Goal: Navigation & Orientation: Understand site structure

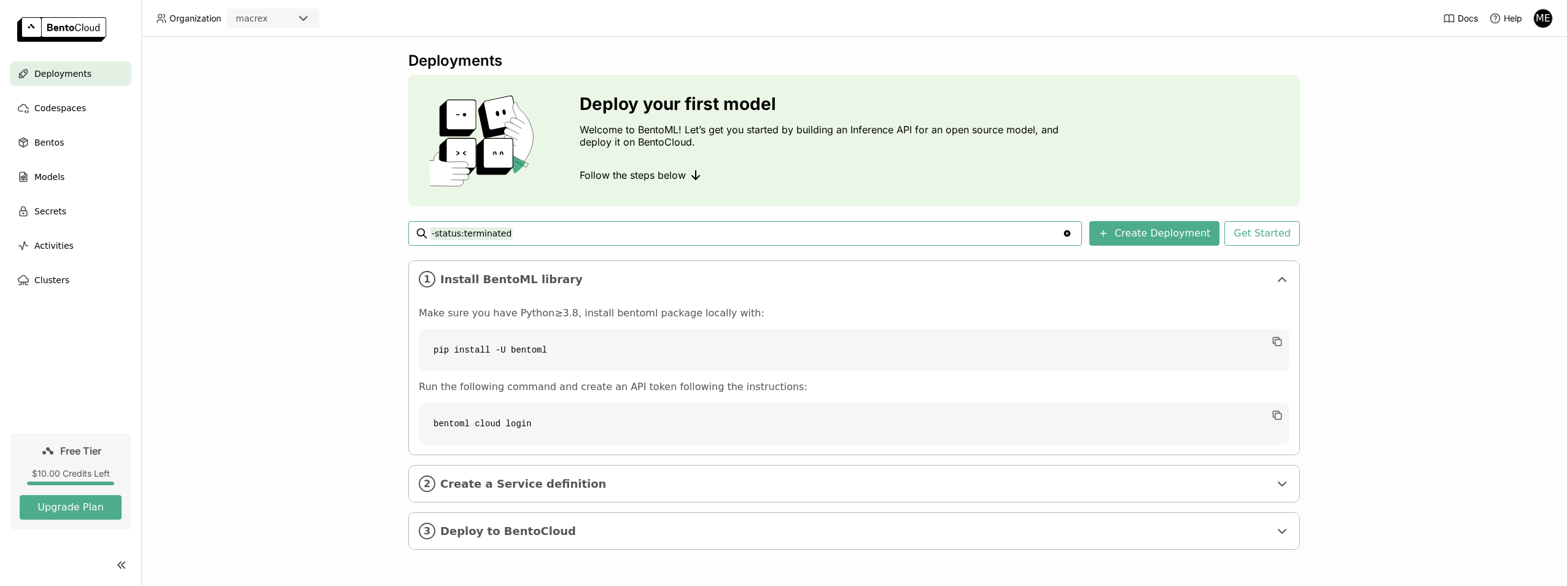
click at [1071, 236] on icon "Clear value" at bounding box center [1067, 233] width 7 height 7
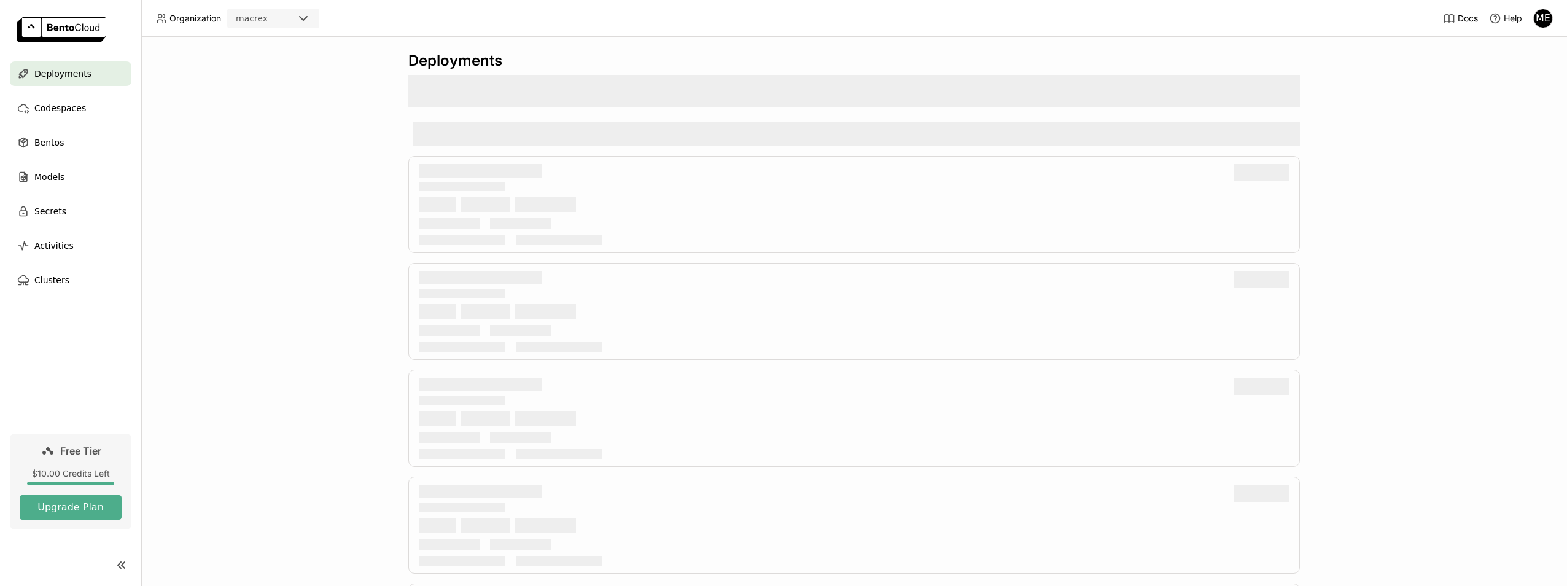
click at [64, 73] on span "Deployments" at bounding box center [62, 73] width 57 height 15
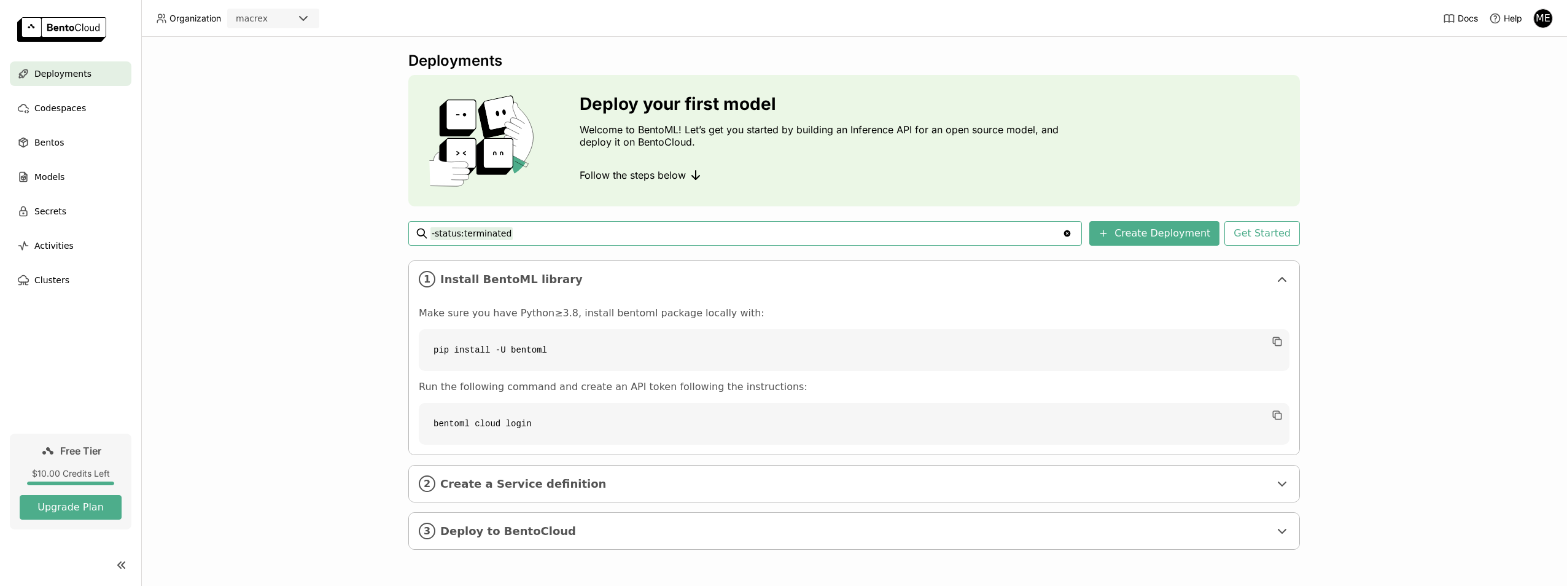
click at [1480, 70] on div "Deployments Deploy your first model Welcome to BentoML! Let’s get you started b…" at bounding box center [854, 311] width 1426 height 549
click at [68, 111] on span "Codespaces" at bounding box center [60, 108] width 52 height 15
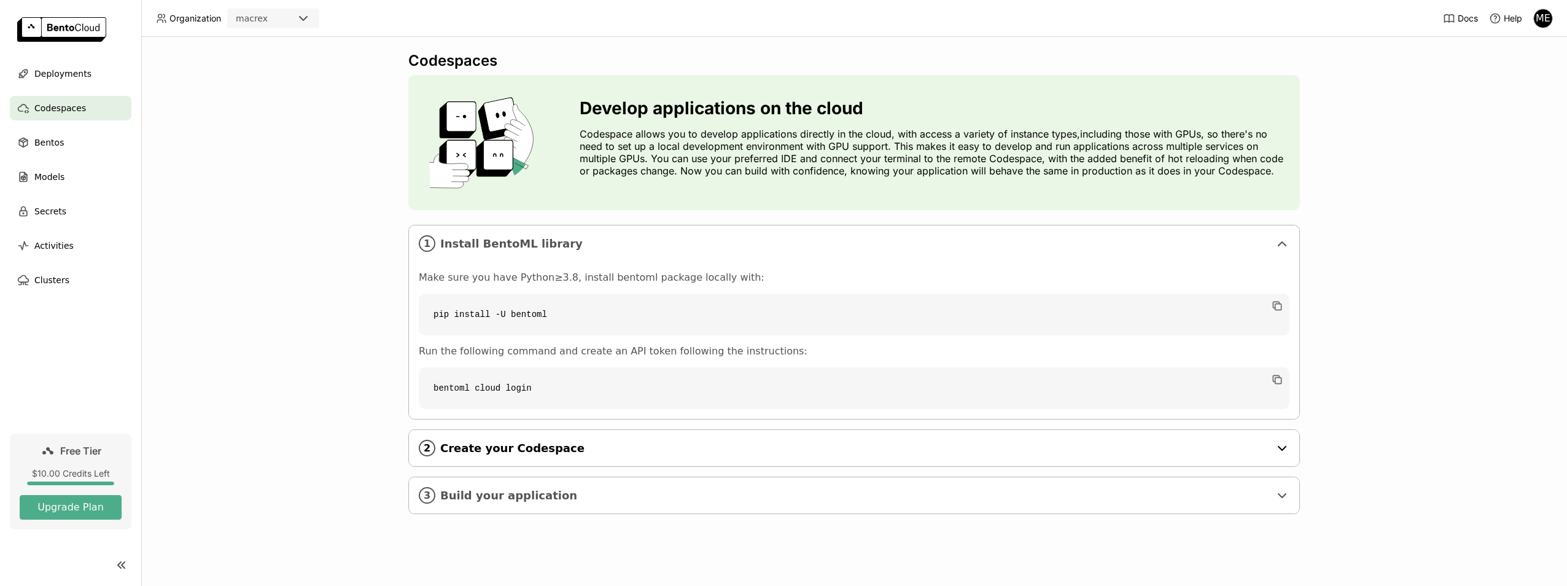
click at [1208, 446] on span "Create your Codespace" at bounding box center [855, 448] width 830 height 14
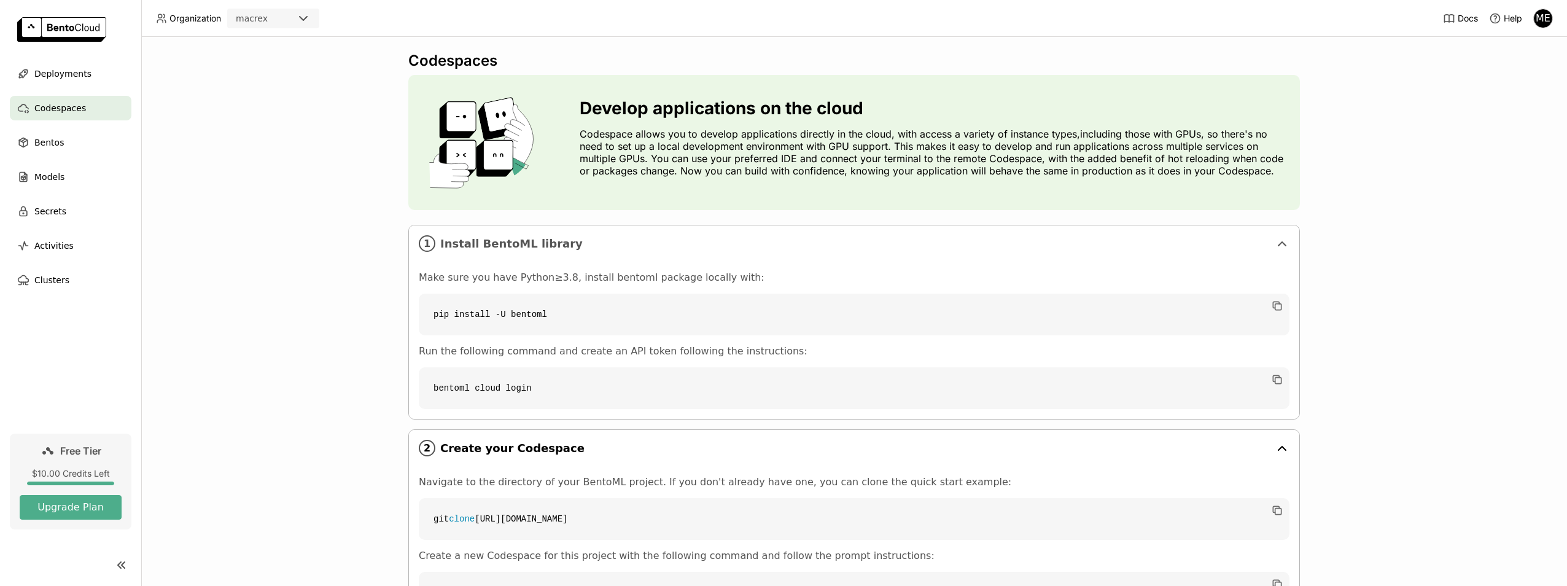
click at [1243, 441] on span "Create your Codespace" at bounding box center [855, 448] width 830 height 14
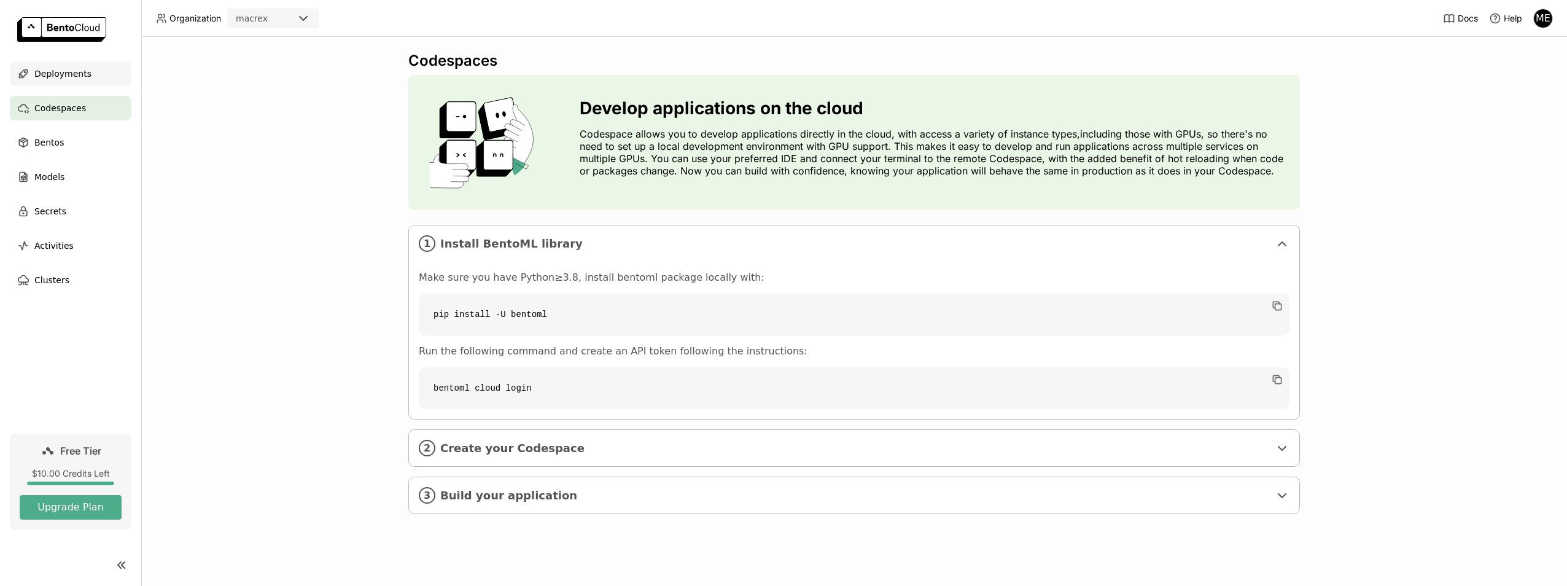
click at [29, 78] on icon at bounding box center [23, 74] width 12 height 12
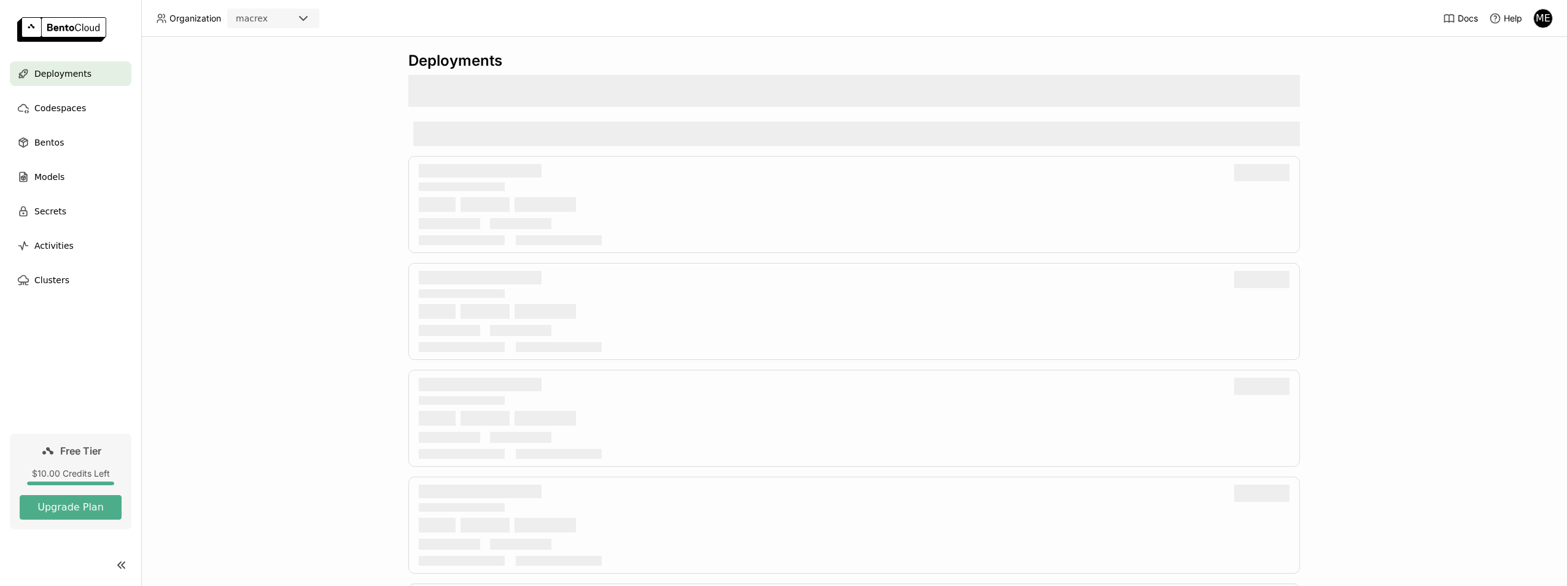
click at [291, 93] on div "Deployments" at bounding box center [854, 311] width 1426 height 549
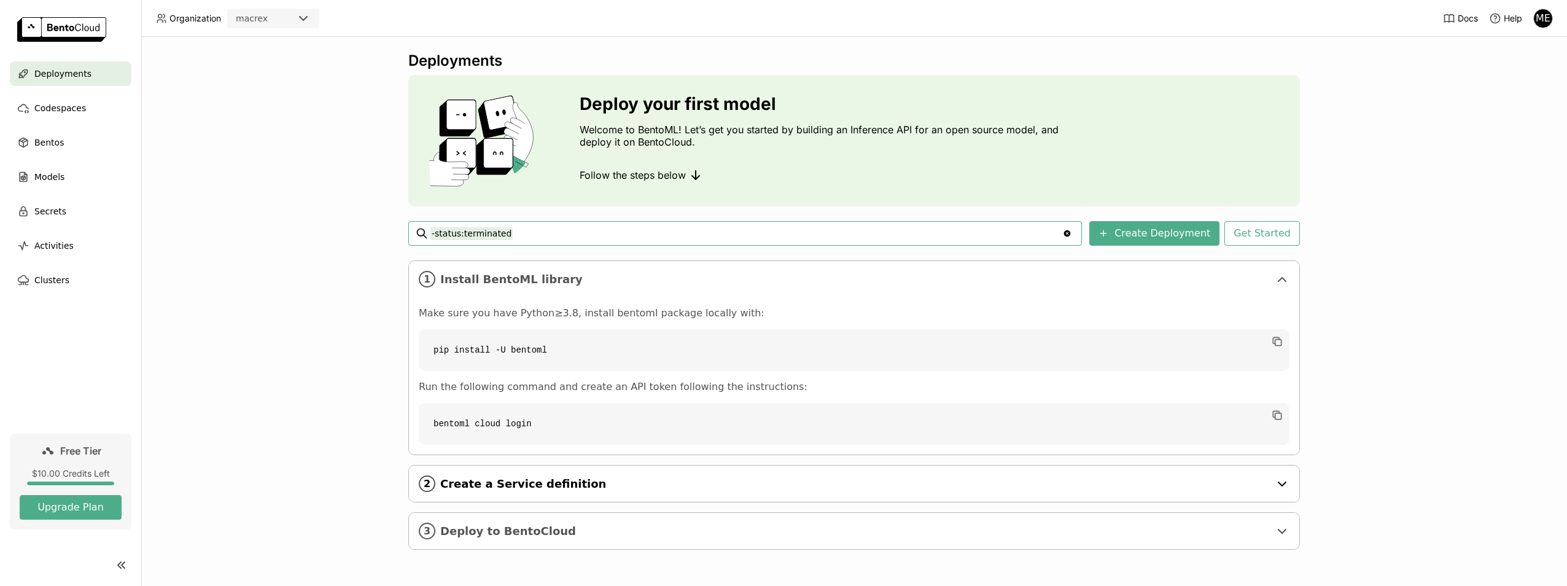
click at [591, 484] on span "Create a Service definition" at bounding box center [855, 484] width 830 height 14
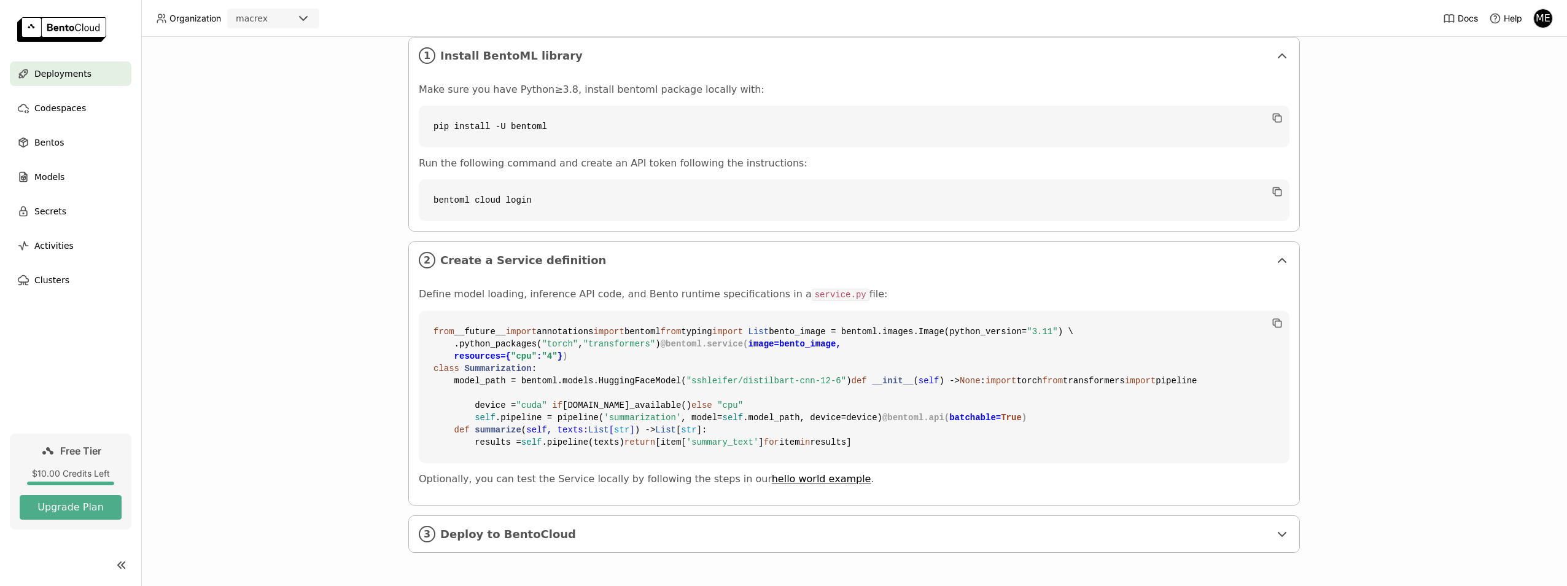
scroll to position [445, 0]
click at [567, 538] on span "Deploy to BentoCloud" at bounding box center [855, 534] width 830 height 14
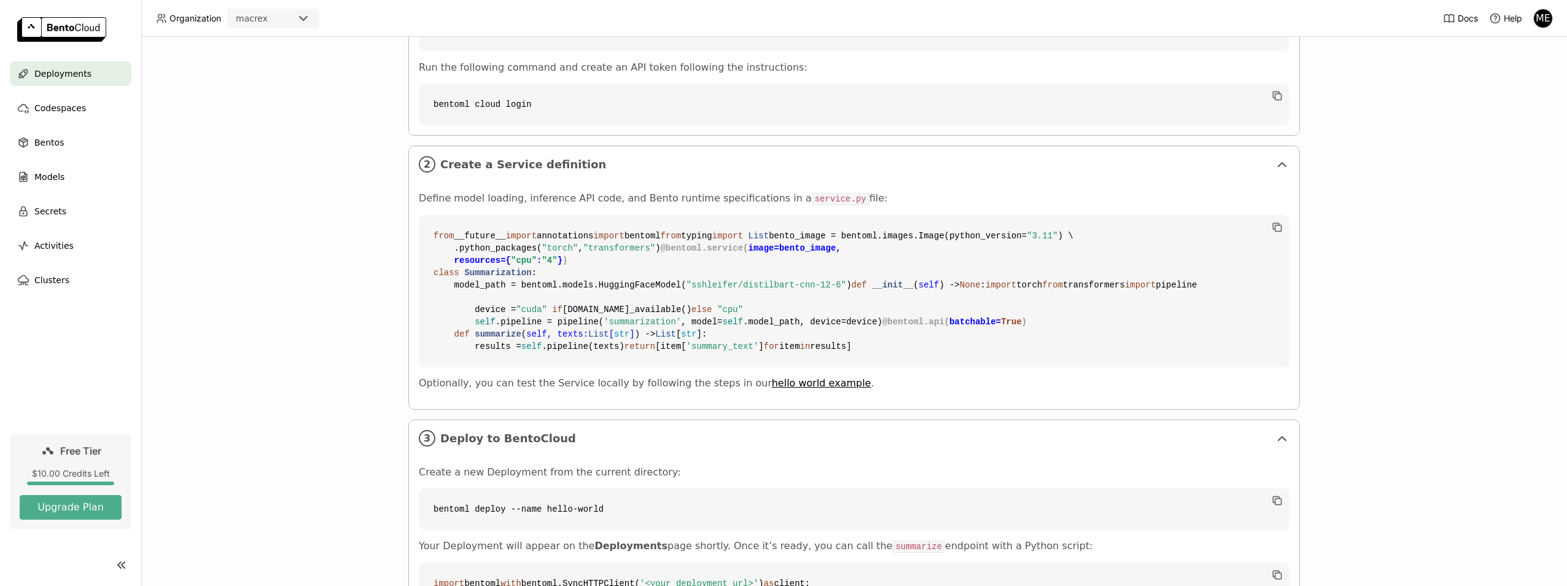
scroll to position [316, 0]
click at [64, 184] on div "Models" at bounding box center [71, 177] width 122 height 25
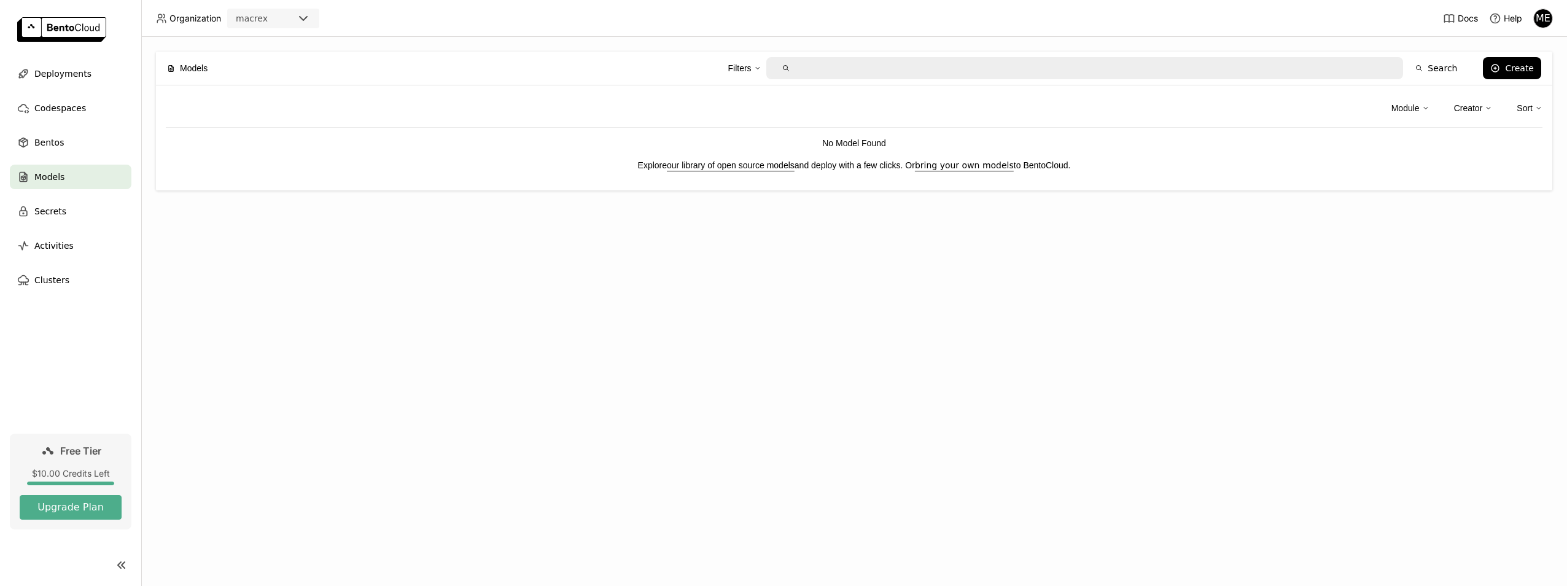
click at [742, 169] on link "our library of open source models" at bounding box center [731, 165] width 128 height 10
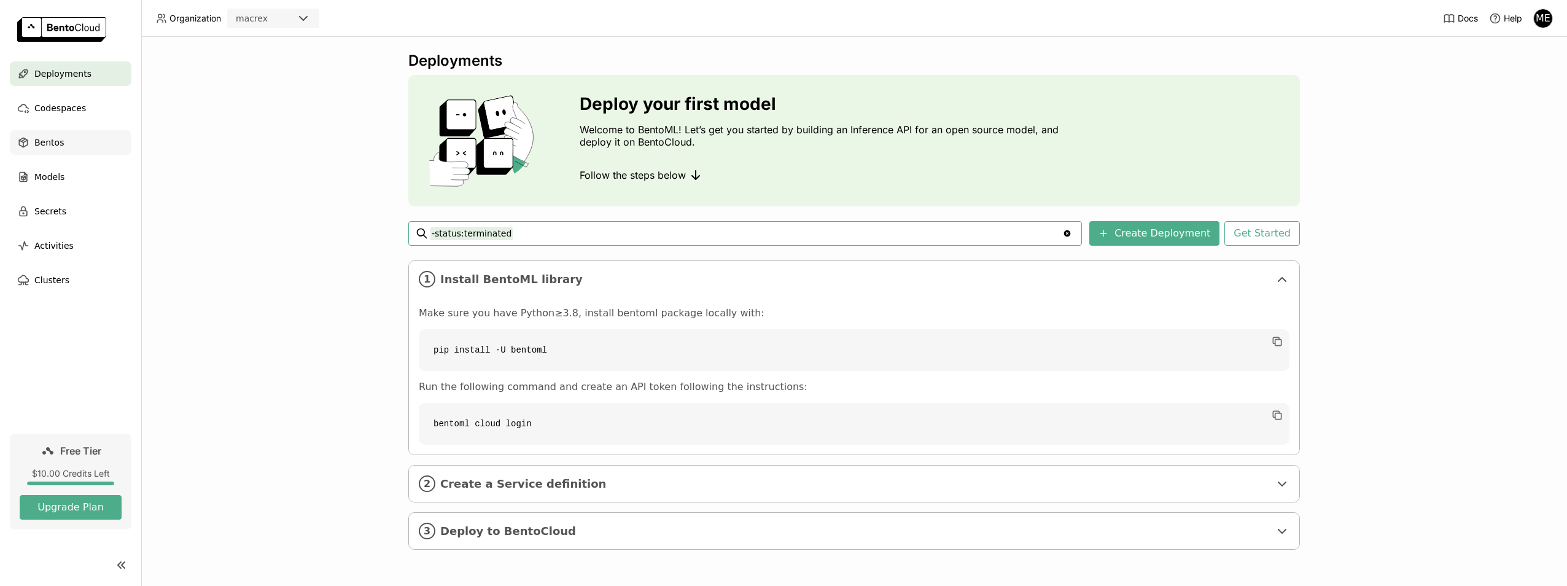
click at [45, 141] on span "Bentos" at bounding box center [48, 142] width 29 height 15
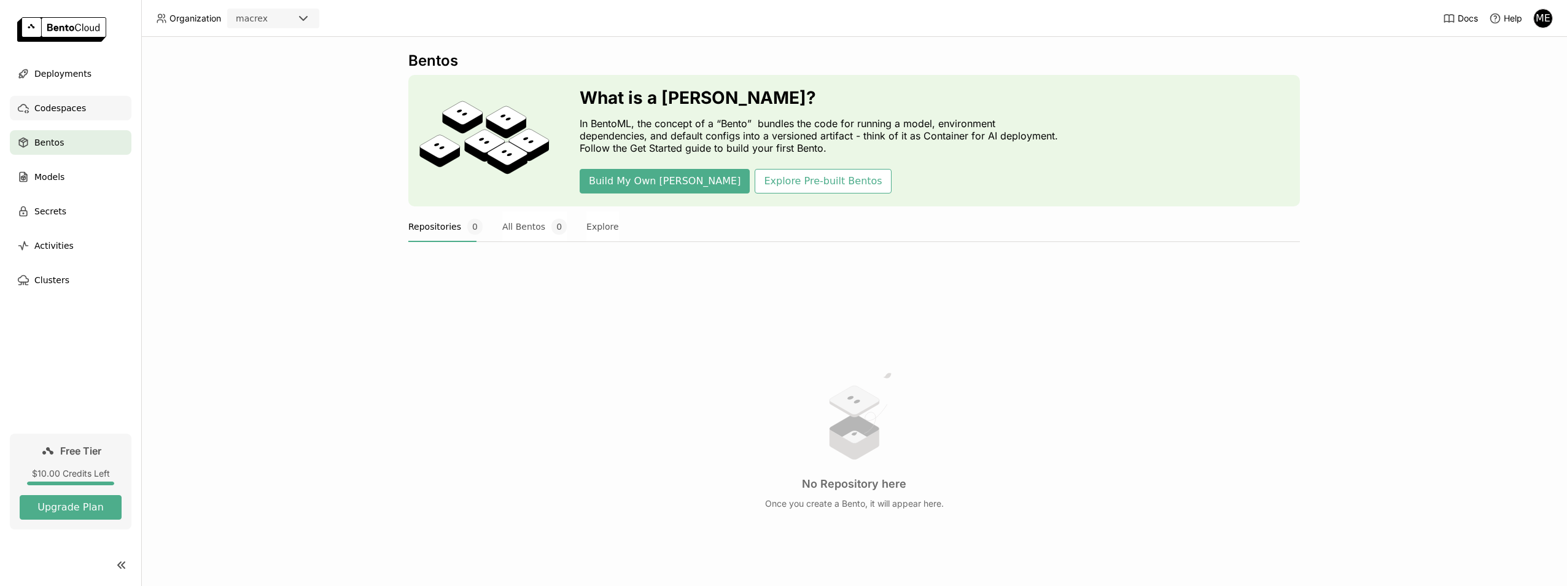
click at [74, 101] on span "Codespaces" at bounding box center [60, 108] width 52 height 15
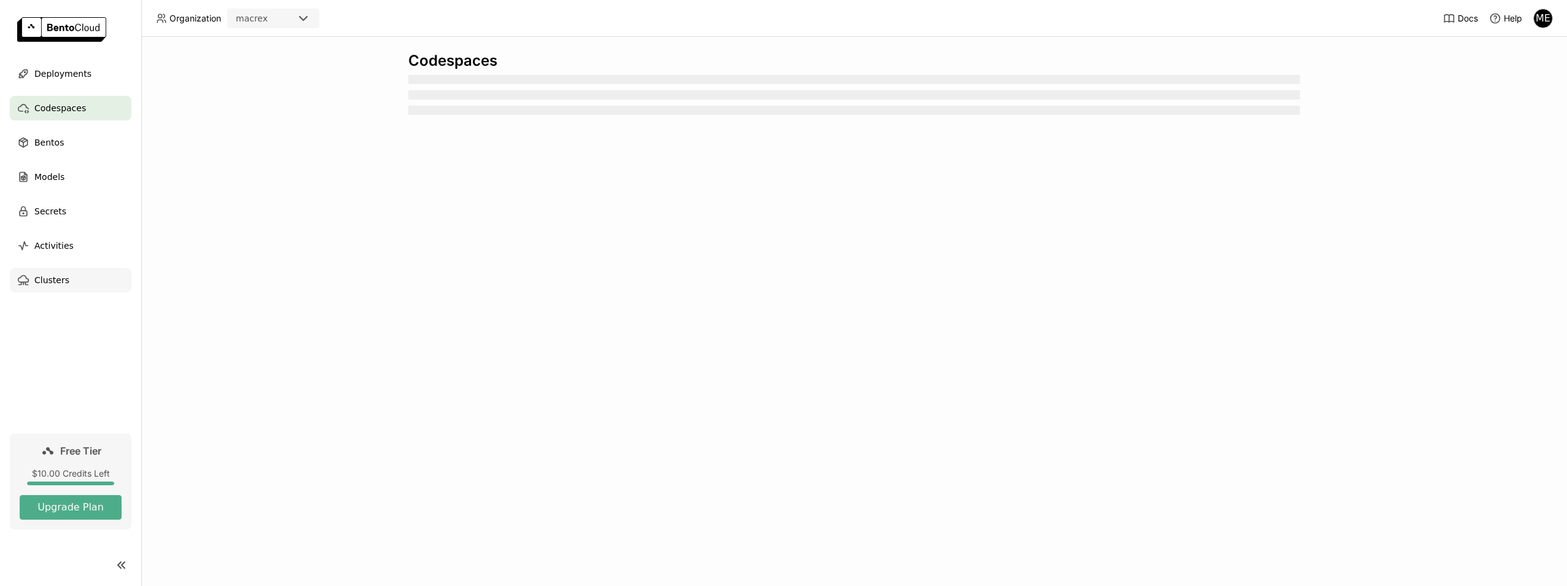
click at [60, 279] on span "Clusters" at bounding box center [51, 280] width 35 height 15
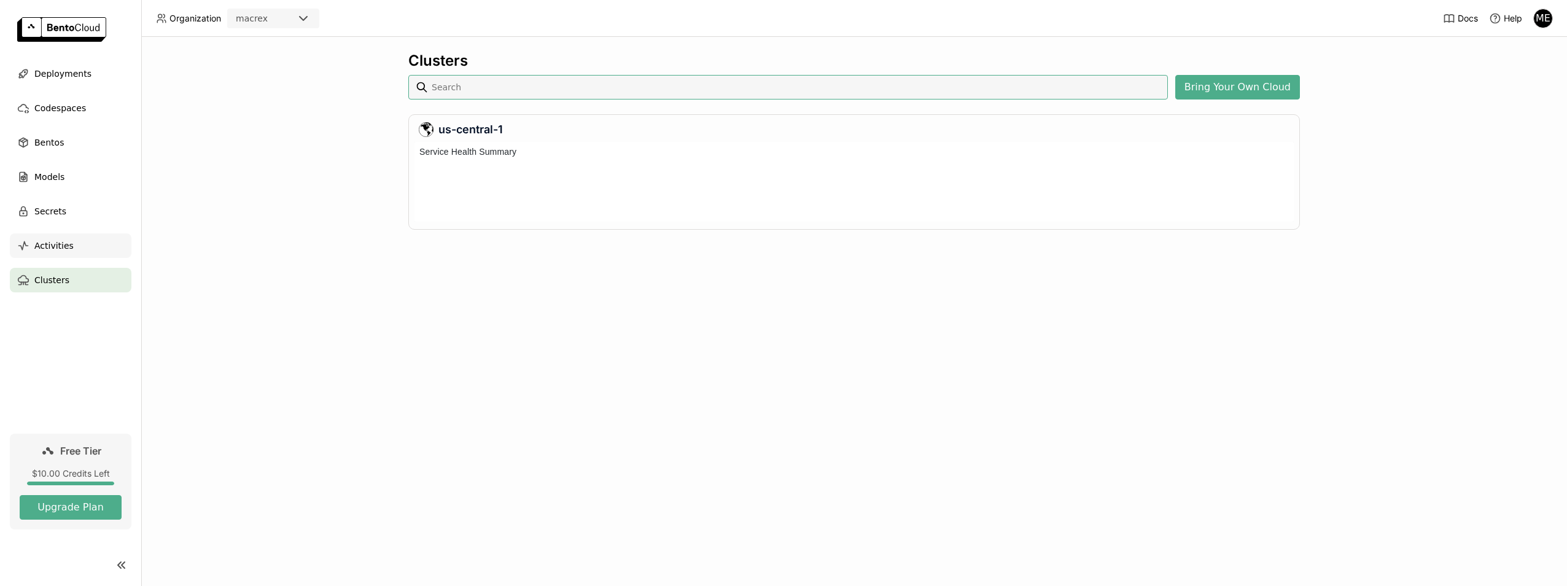
scroll to position [75, 874]
click at [56, 235] on div "Activities" at bounding box center [71, 245] width 122 height 25
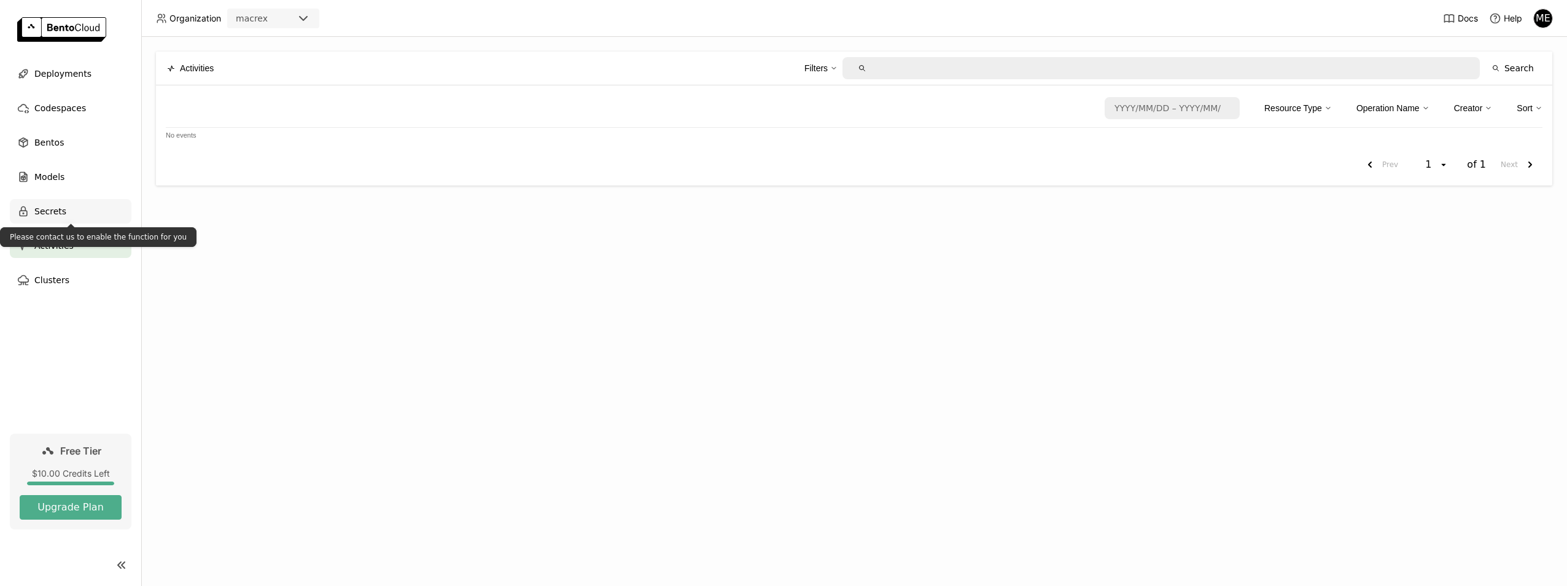
click at [68, 205] on div "Secrets" at bounding box center [71, 211] width 122 height 25
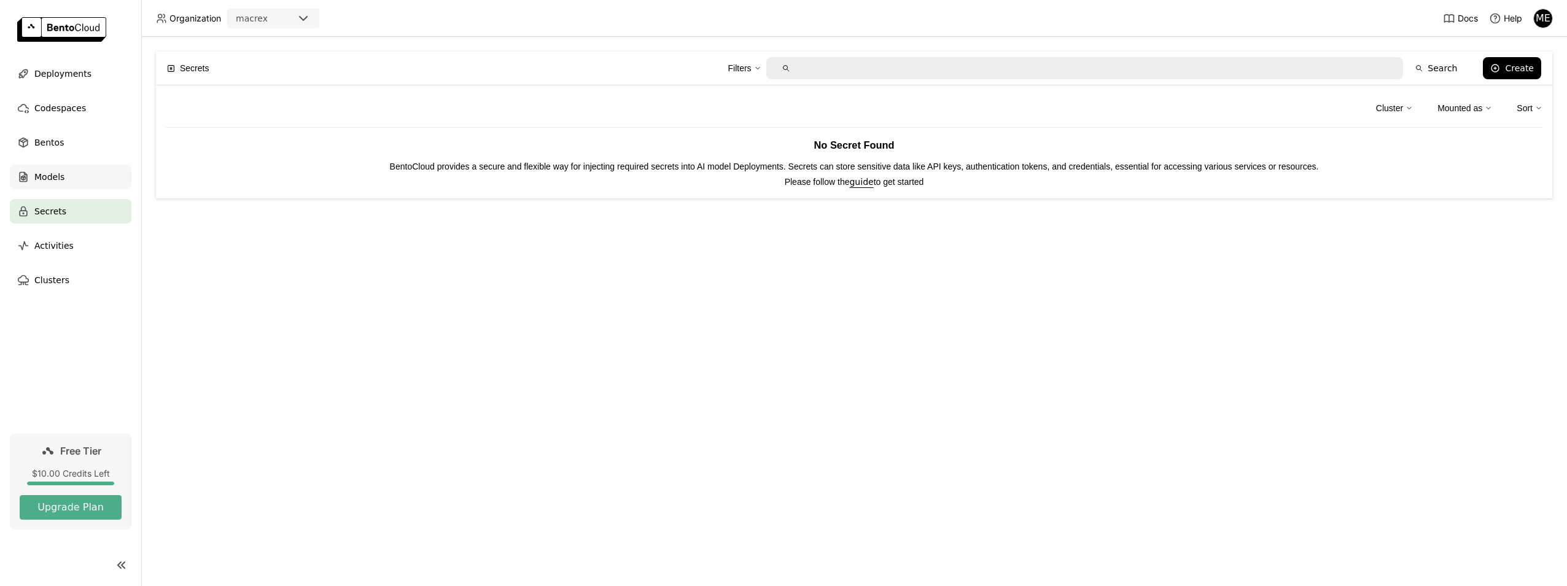
click at [42, 168] on div "Models" at bounding box center [71, 177] width 122 height 25
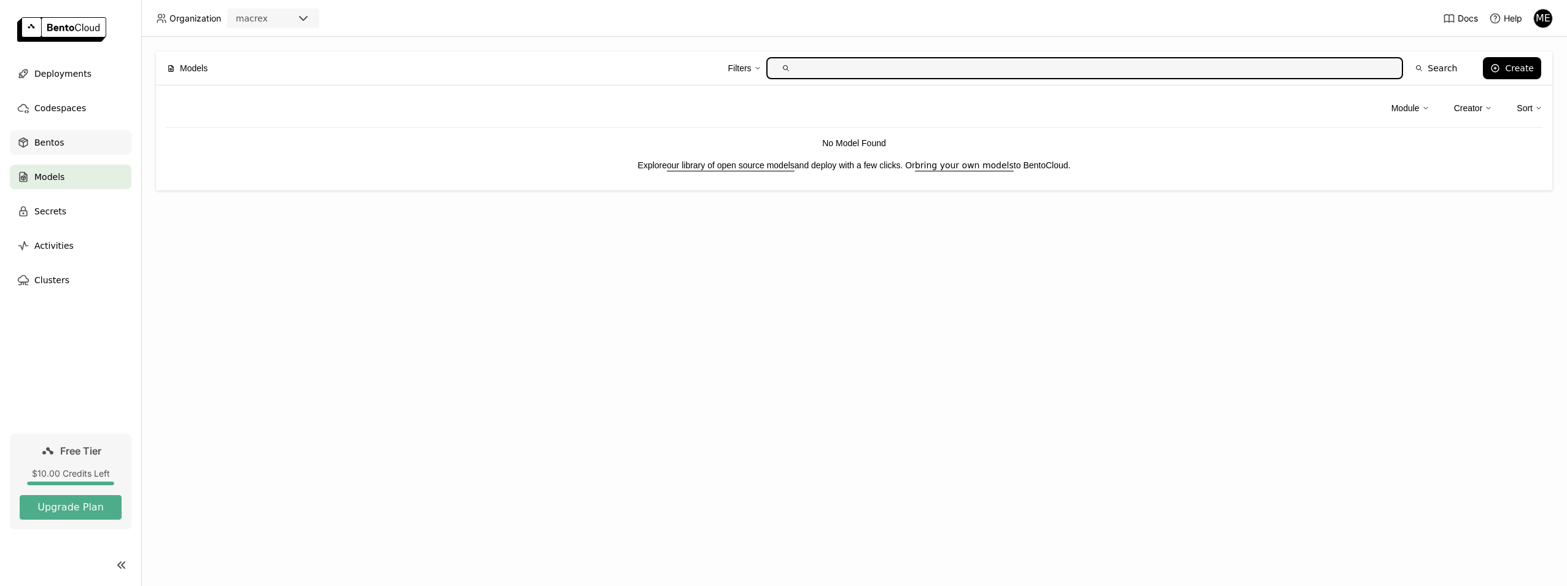
click at [50, 142] on span "Bentos" at bounding box center [48, 142] width 29 height 15
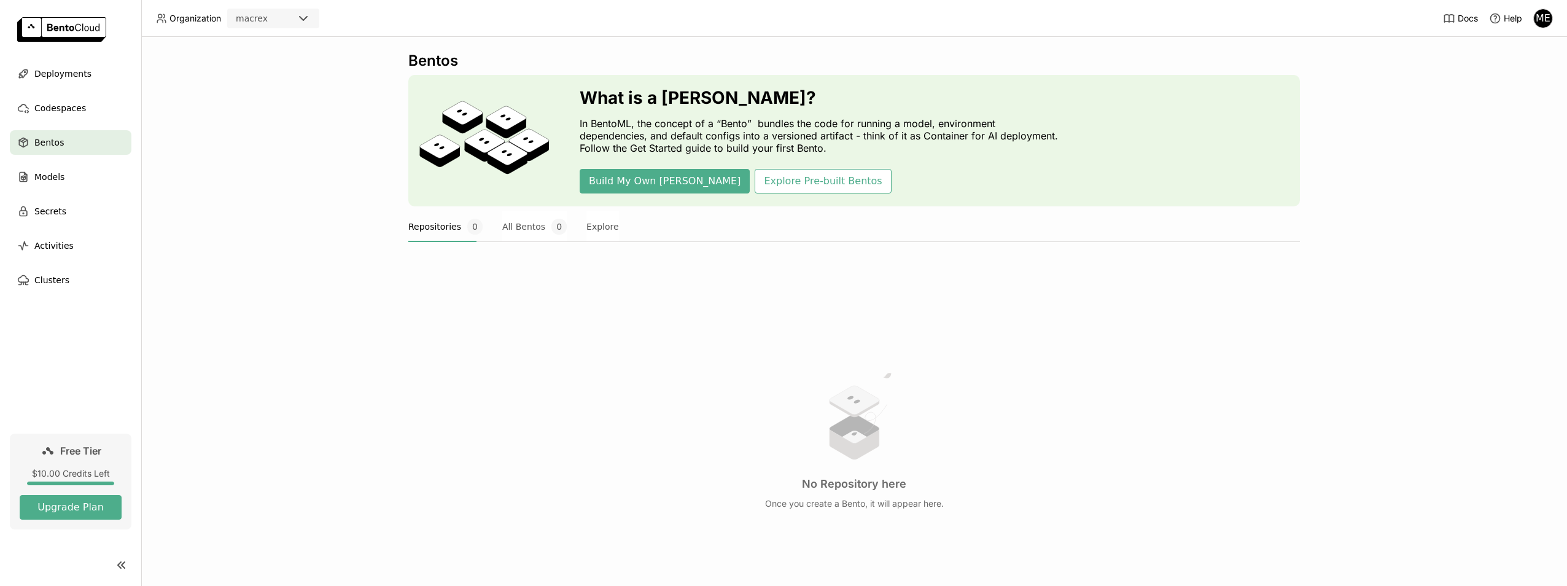
click at [52, 122] on ul "Deployments Codespaces Bentos Models Secrets Activities Clusters" at bounding box center [70, 176] width 141 height 231
click at [60, 109] on span "Codespaces" at bounding box center [60, 108] width 52 height 15
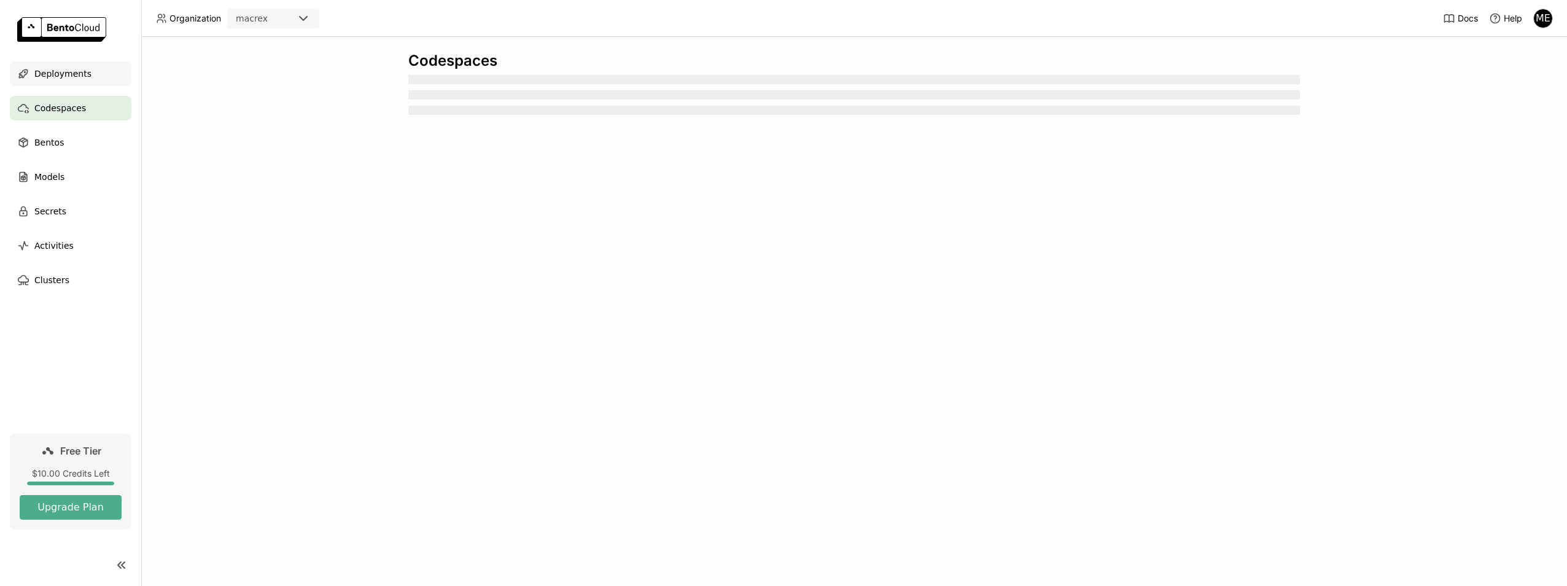
click at [66, 71] on span "Deployments" at bounding box center [62, 73] width 57 height 15
